Goal: Information Seeking & Learning: Find specific fact

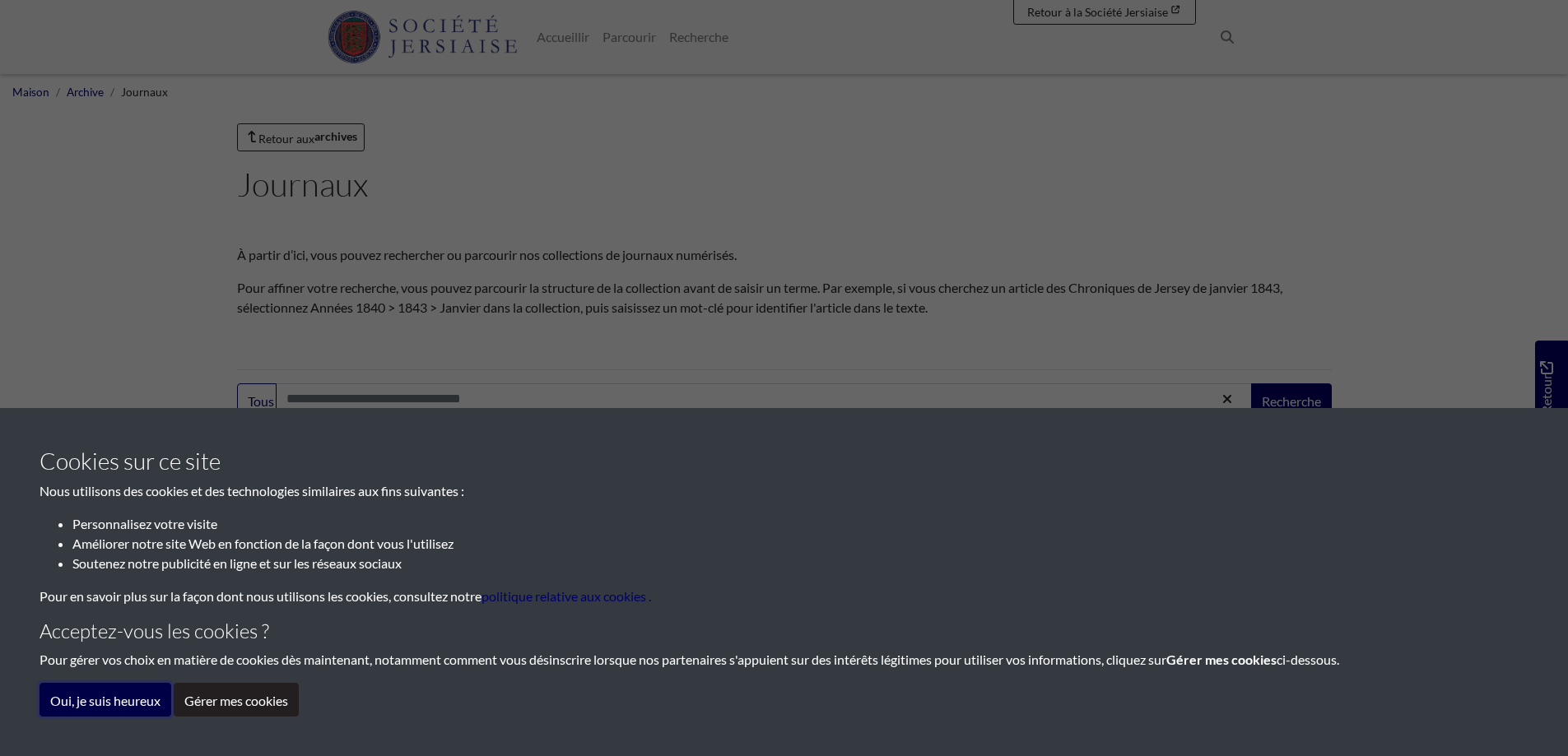
drag, startPoint x: 125, startPoint y: 702, endPoint x: 146, endPoint y: 702, distance: 21.0
click at [125, 702] on font "Oui, je suis heureux" at bounding box center [105, 700] width 110 height 16
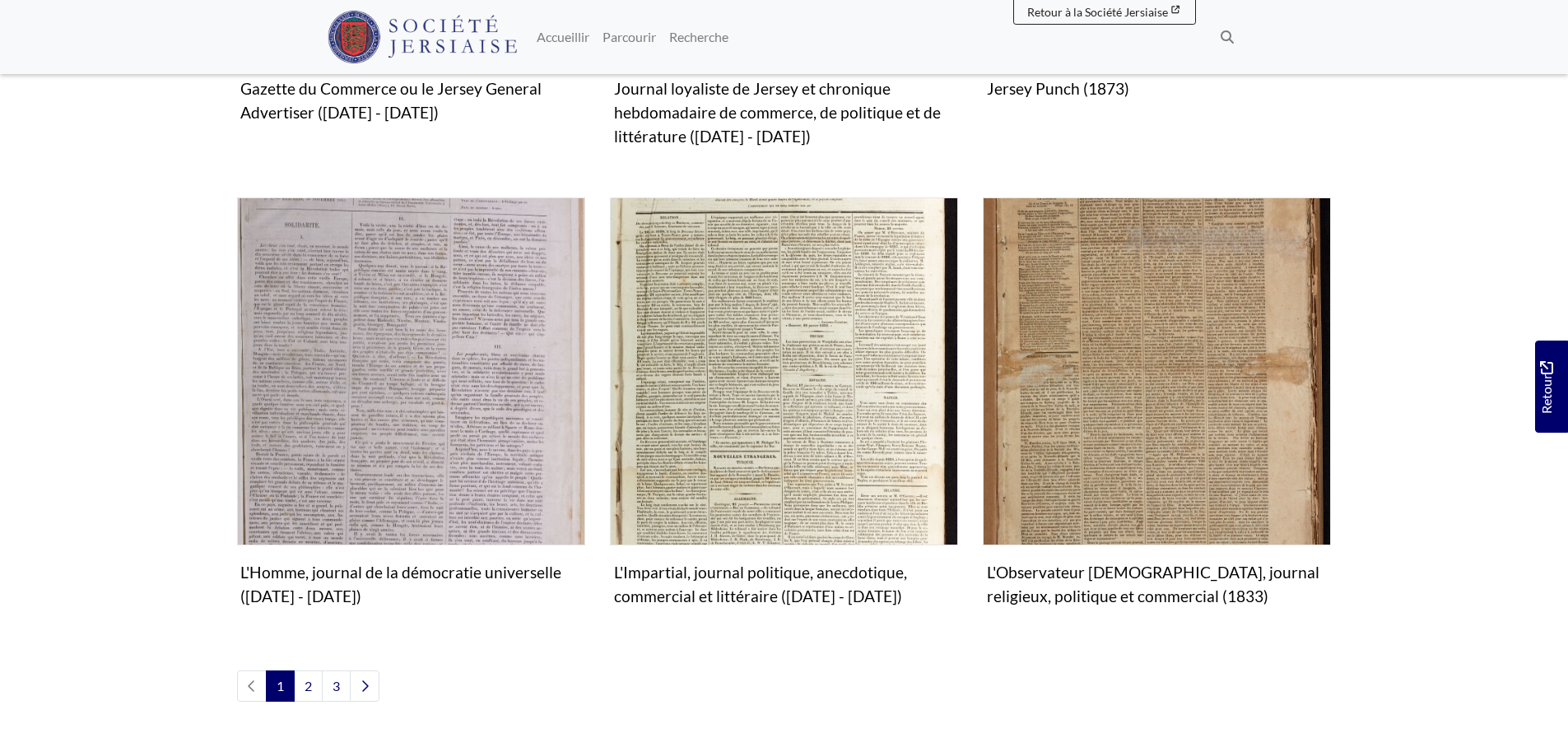
scroll to position [1976, 0]
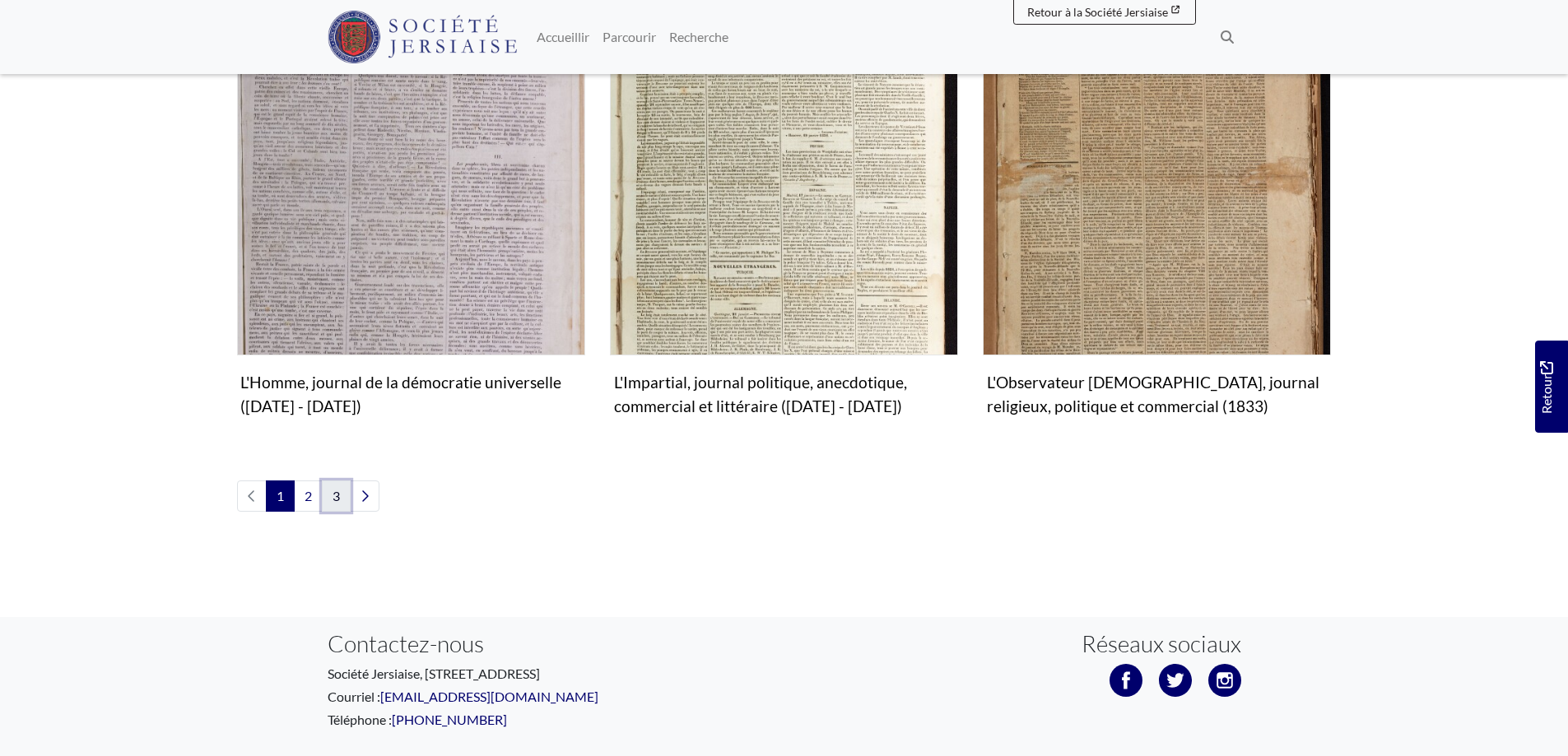
click at [333, 500] on font "3" at bounding box center [336, 496] width 7 height 16
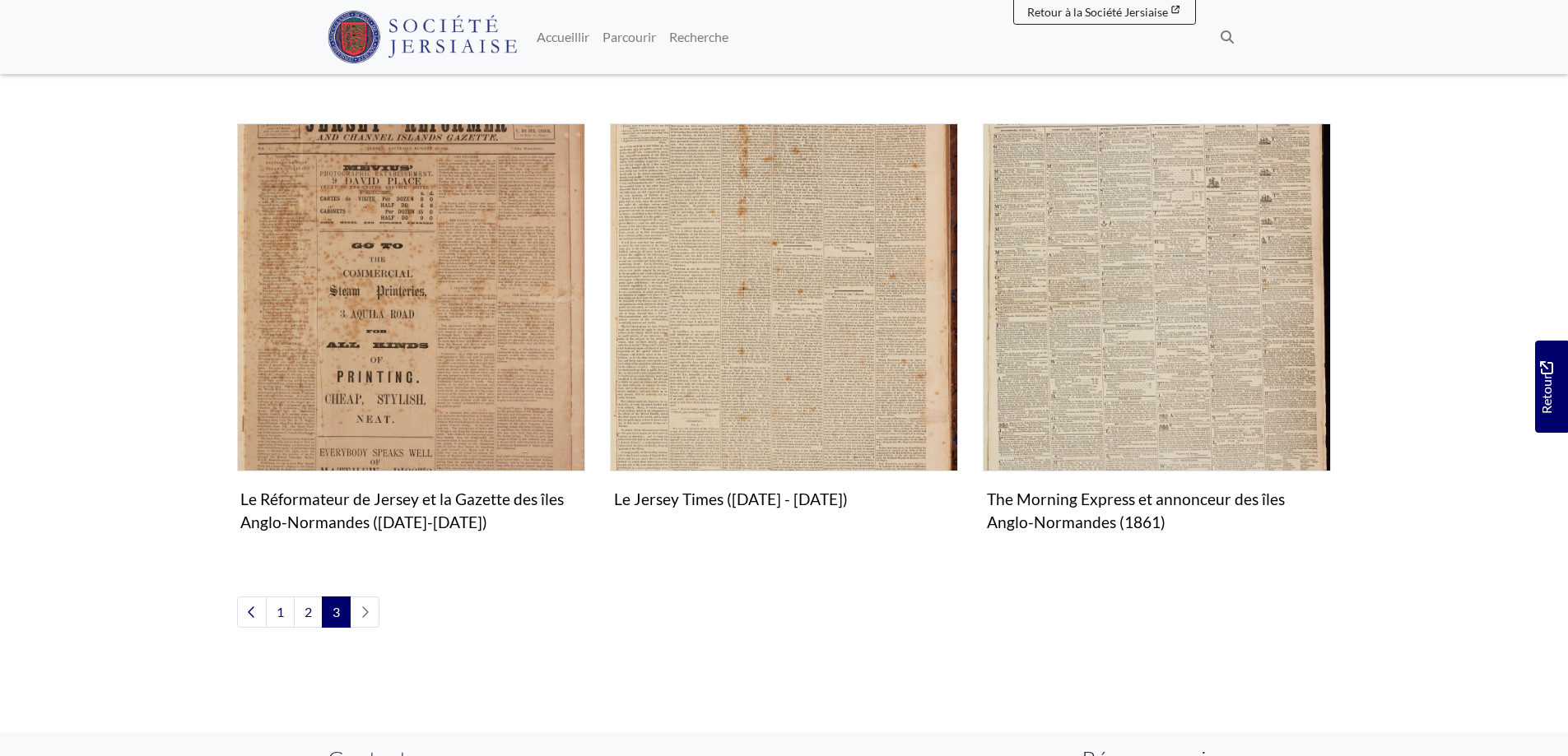
scroll to position [704, 0]
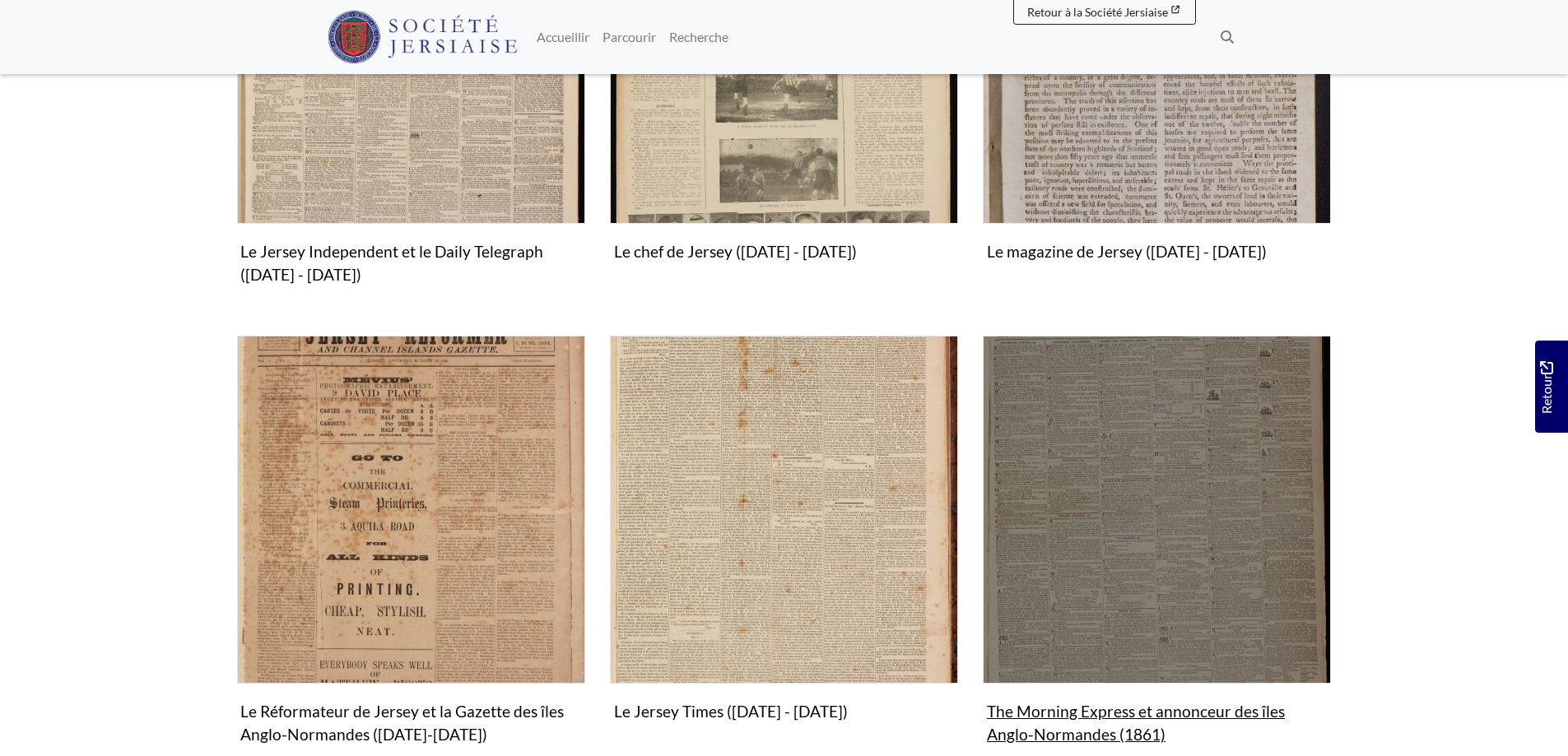
click at [1077, 489] on img "Sous-collection" at bounding box center [1156, 509] width 348 height 348
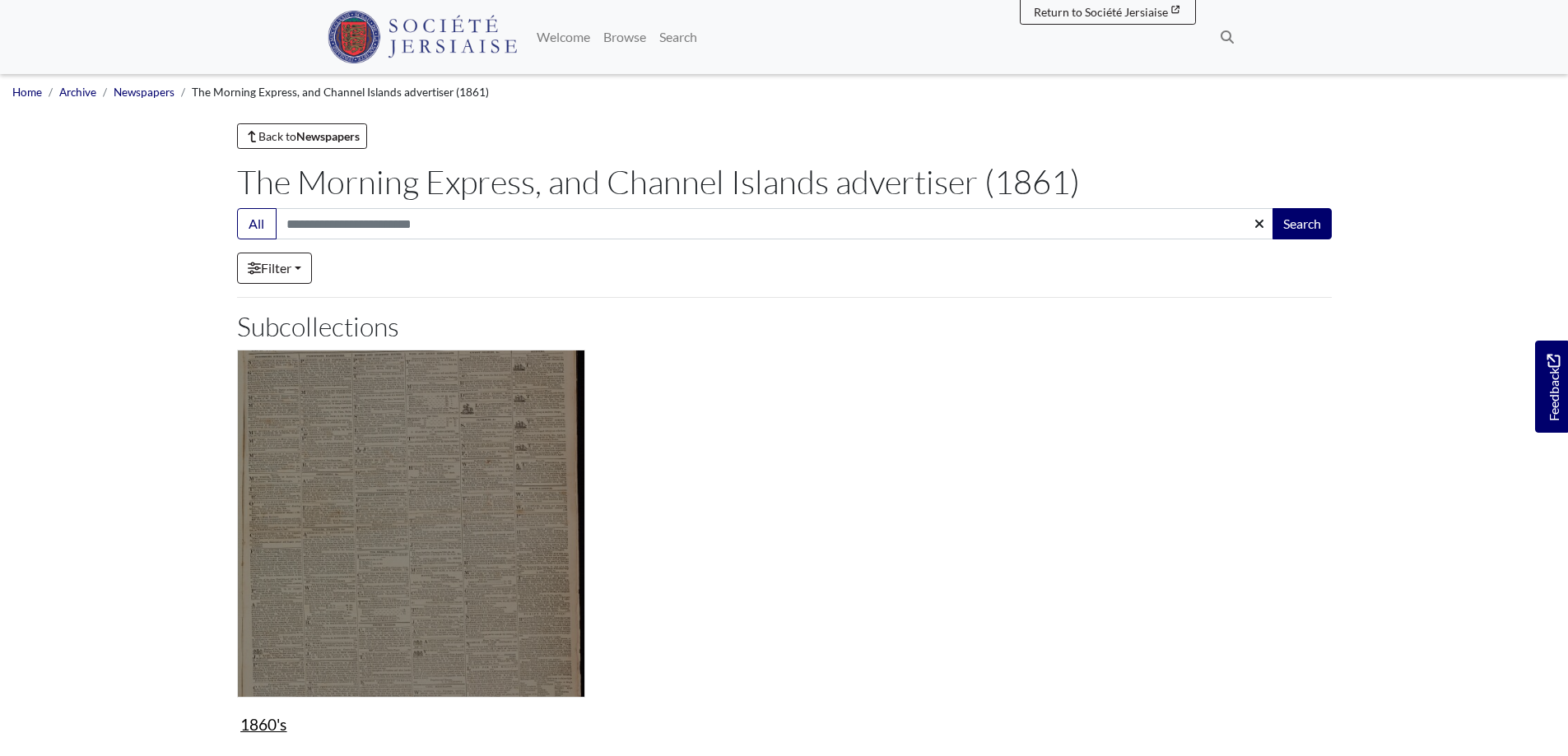
click at [382, 527] on img "Subcollection" at bounding box center [411, 523] width 348 height 348
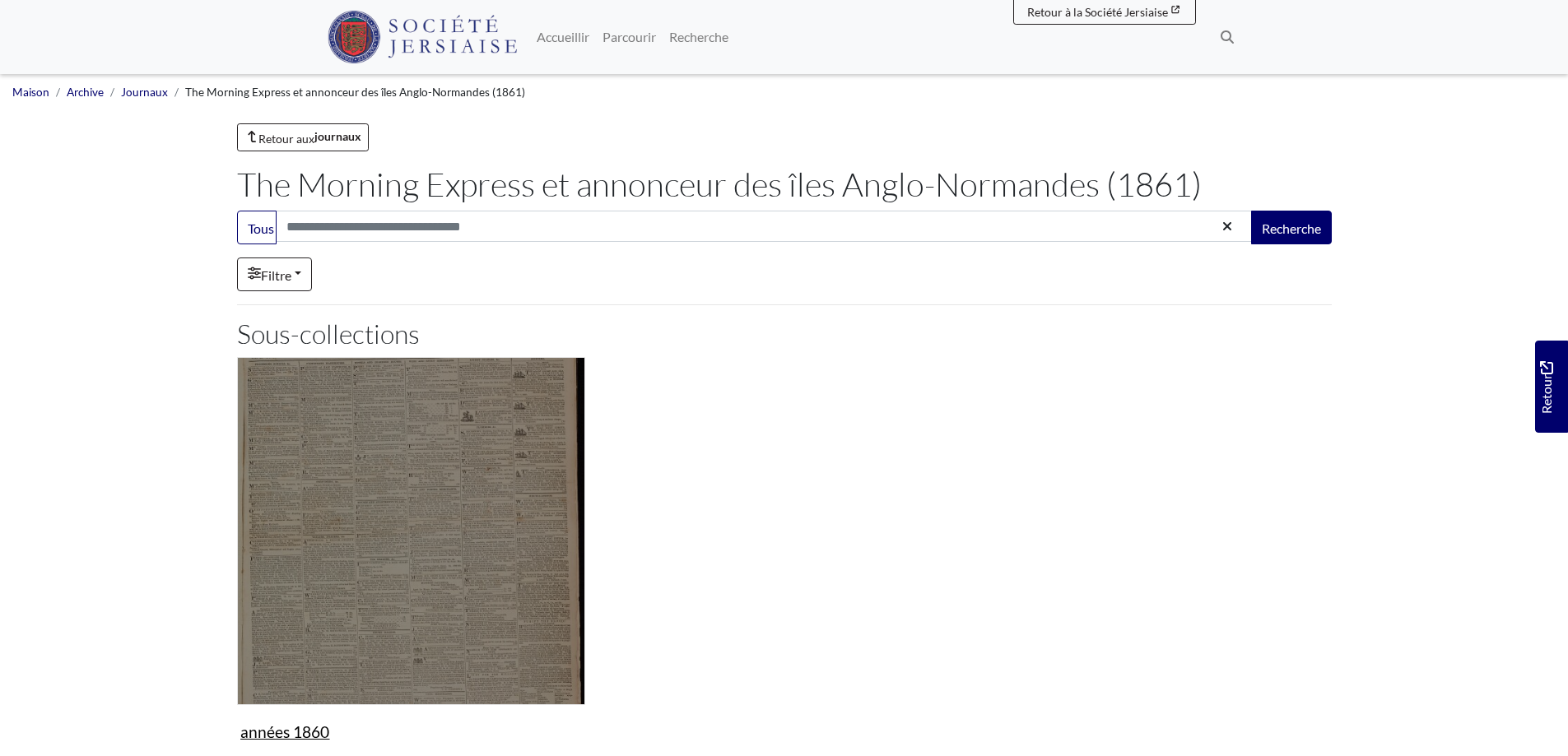
click at [382, 527] on img "Sous-collection" at bounding box center [411, 530] width 348 height 348
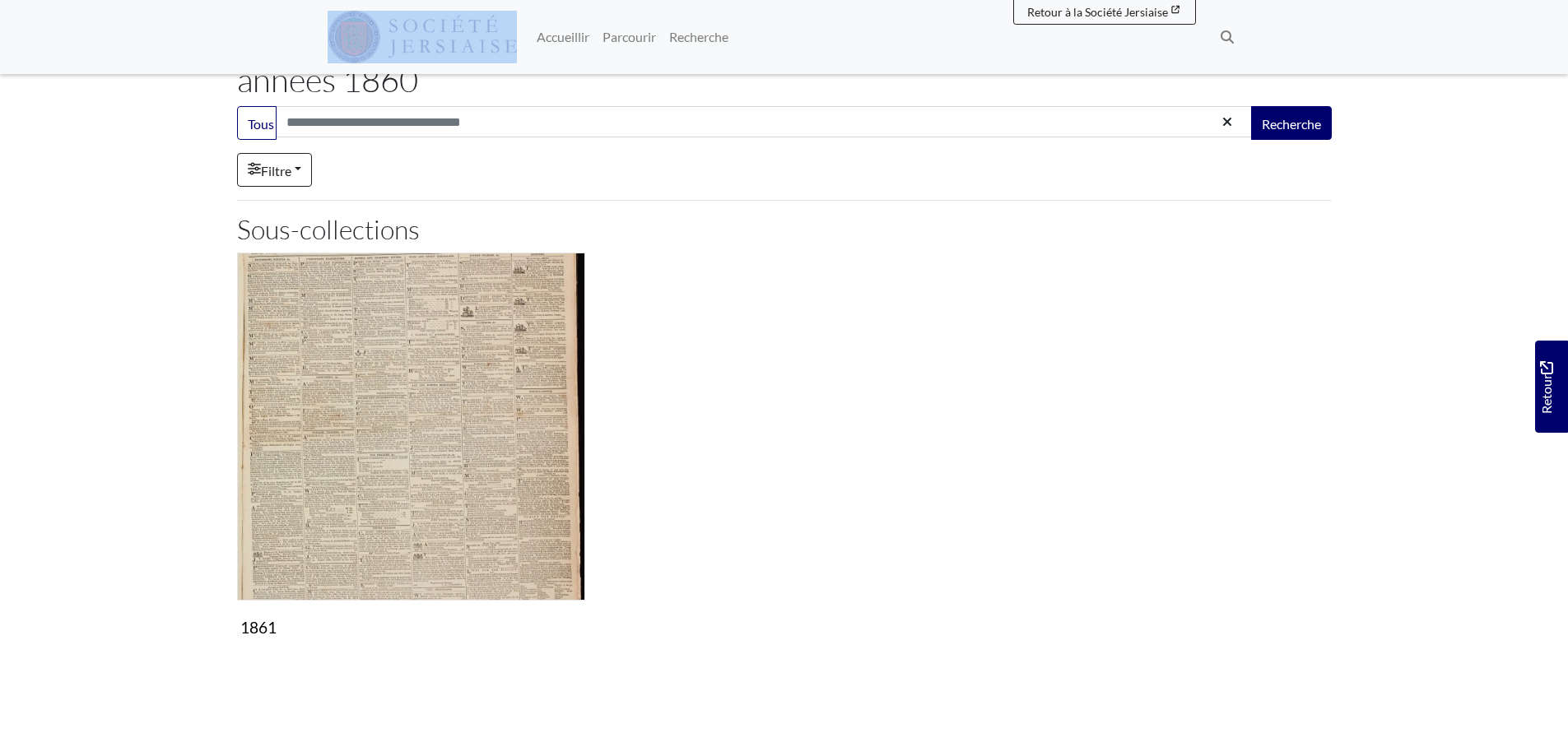
scroll to position [364, 0]
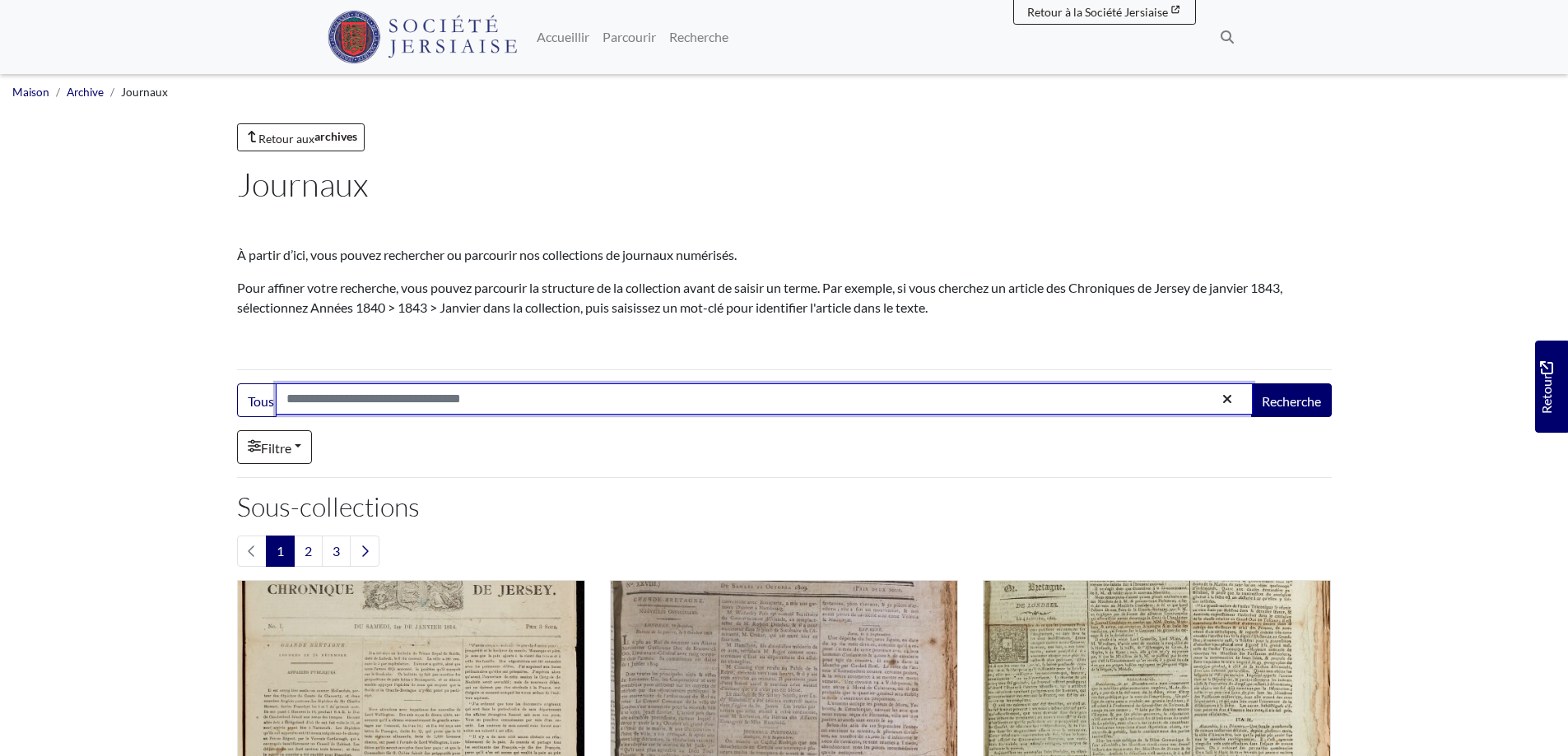
click at [385, 402] on input "Recherche:" at bounding box center [765, 399] width 977 height 31
type input "**********"
click at [1251, 383] on button "Recherche" at bounding box center [1292, 400] width 81 height 34
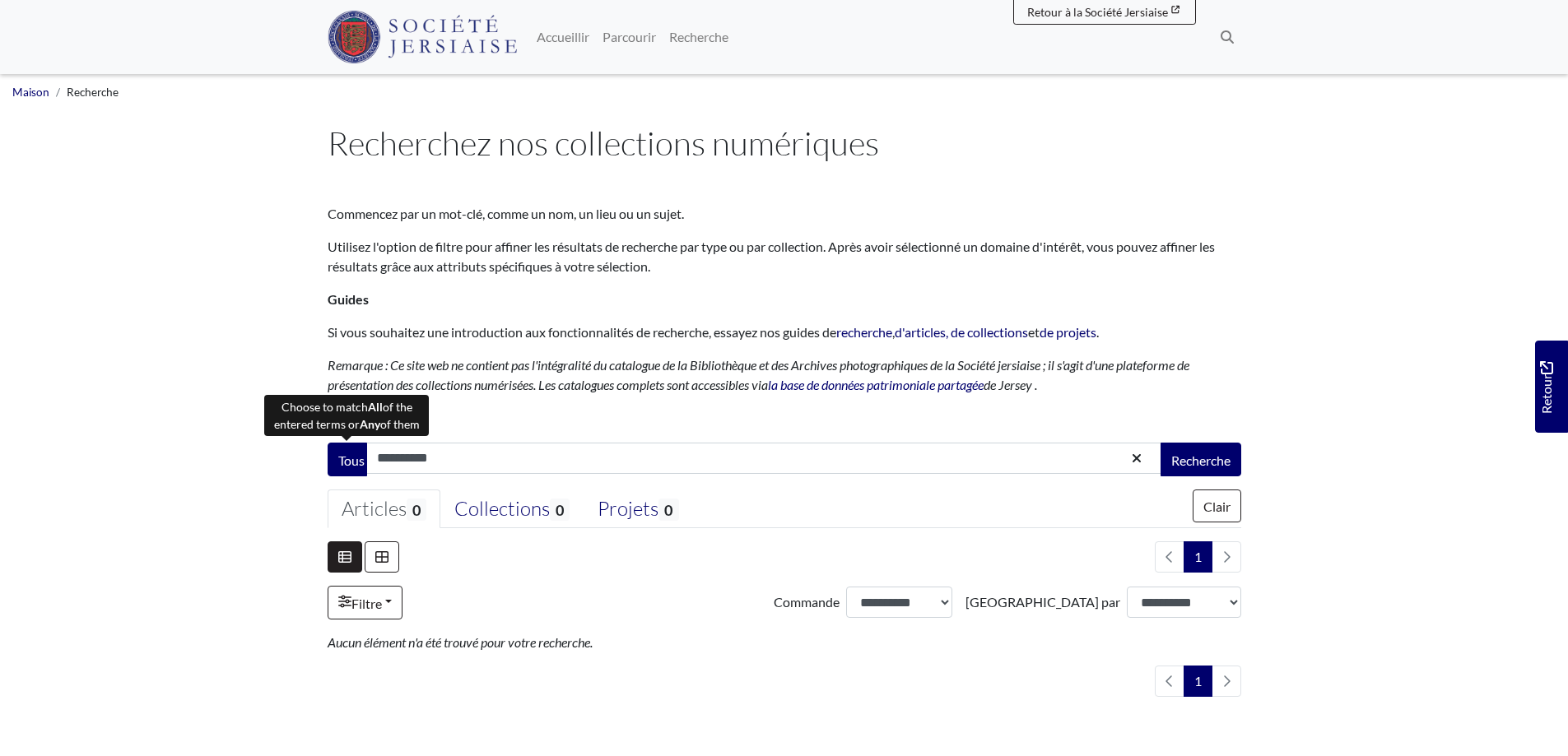
drag, startPoint x: 401, startPoint y: 460, endPoint x: 332, endPoint y: 445, distance: 70.6
click at [339, 448] on div "**********" at bounding box center [784, 459] width 913 height 34
type input "******"
click at [1161, 443] on button "Recherche" at bounding box center [1201, 459] width 81 height 34
